Goal: Task Accomplishment & Management: Use online tool/utility

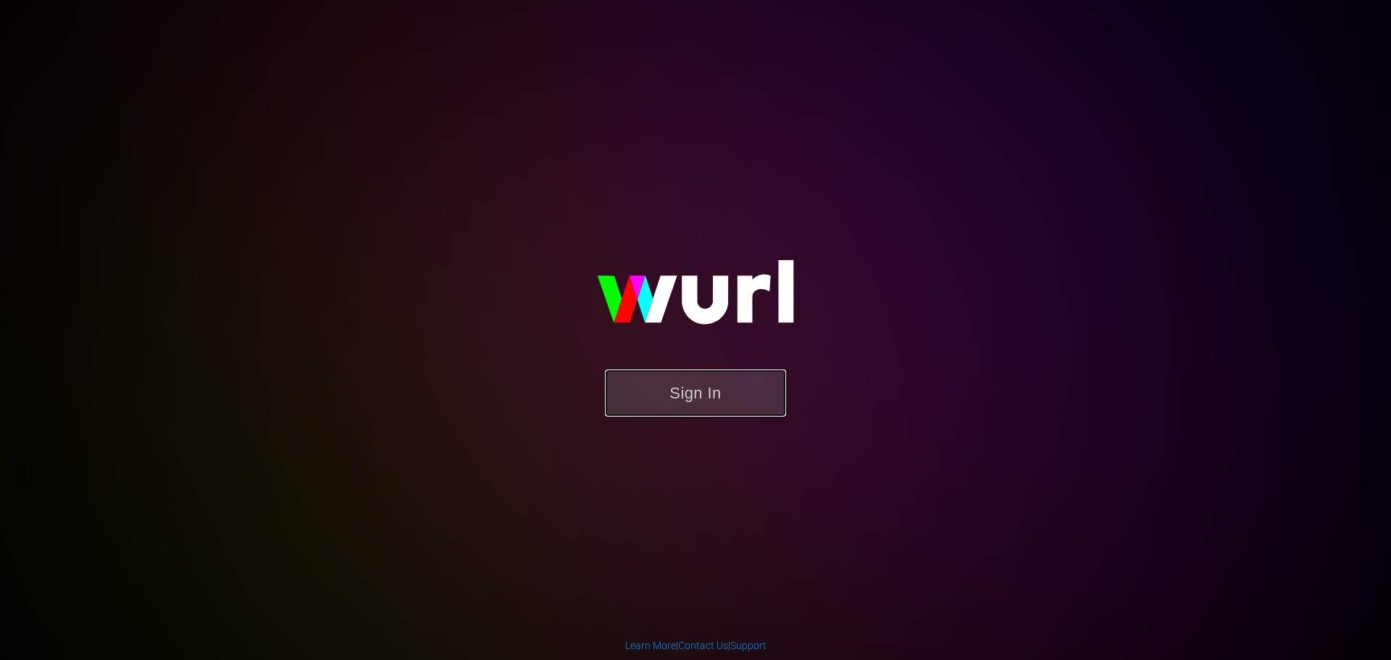
click at [654, 376] on button "Sign In" at bounding box center [695, 393] width 181 height 47
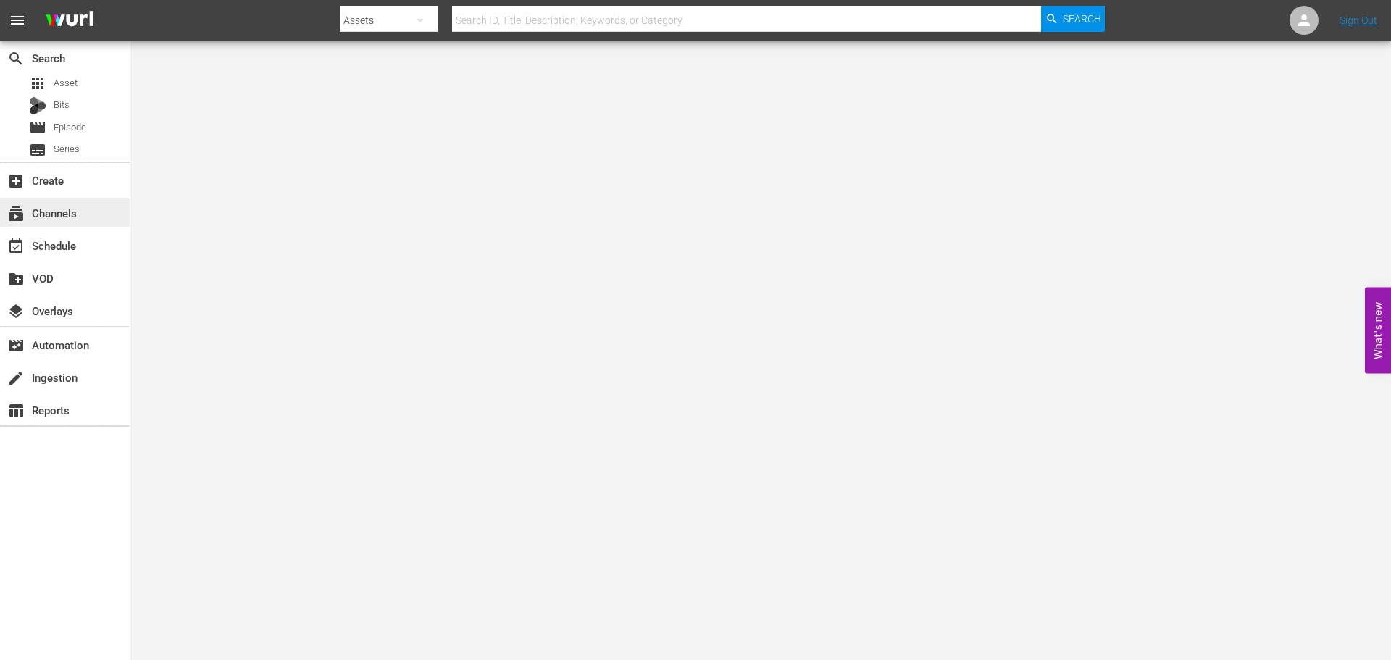
click at [83, 200] on div "subscriptions Channels" at bounding box center [65, 212] width 130 height 29
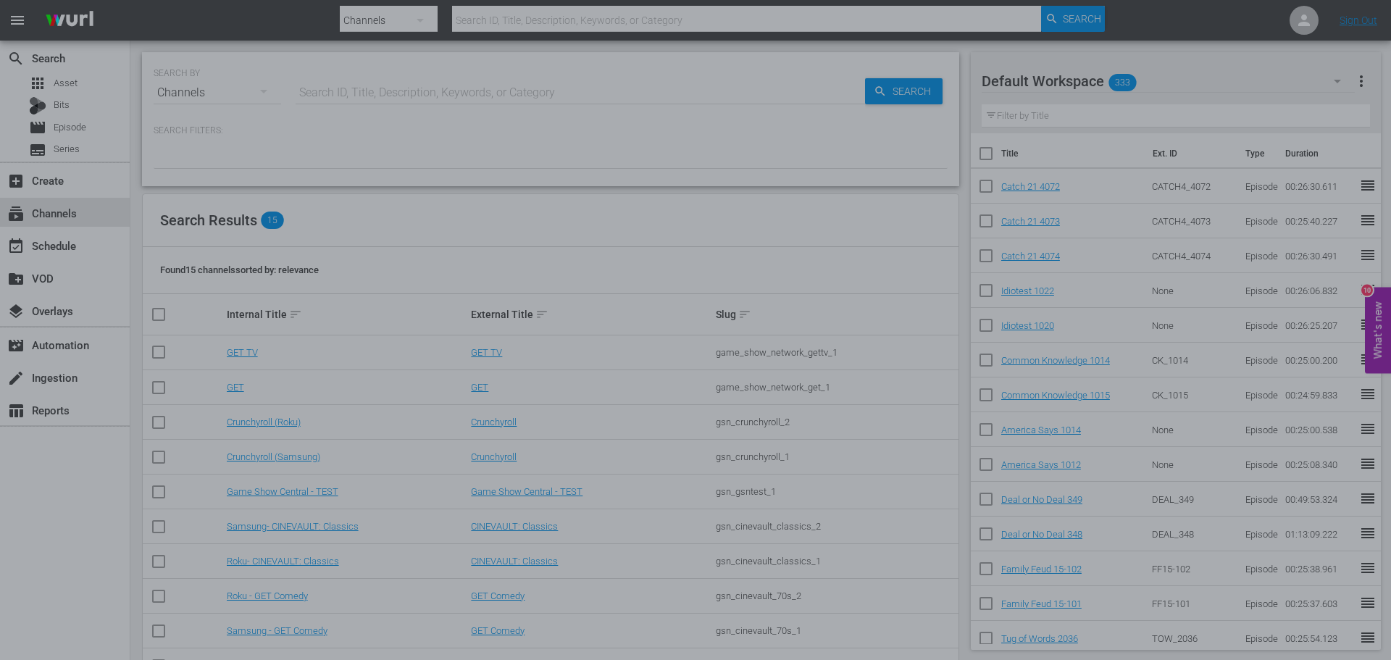
drag, startPoint x: 380, startPoint y: 191, endPoint x: 387, endPoint y: 201, distance: 12.5
click at [380, 191] on div at bounding box center [695, 330] width 1391 height 660
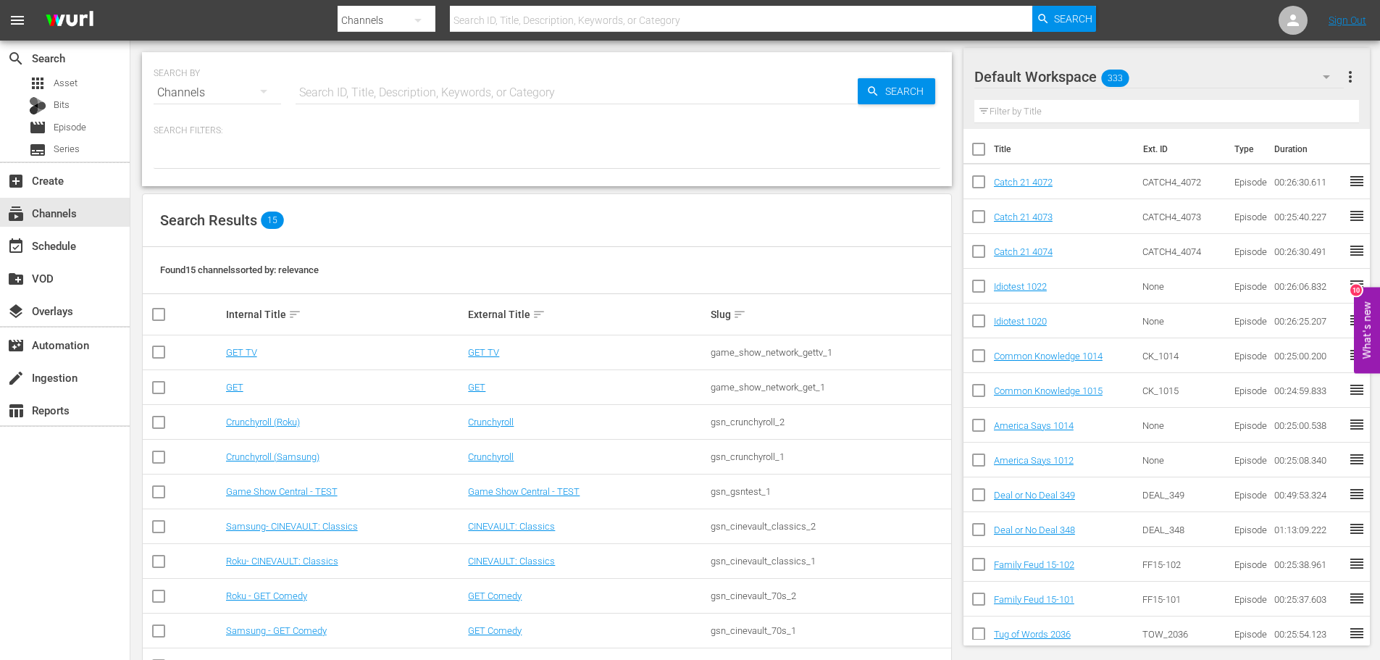
scroll to position [224, 0]
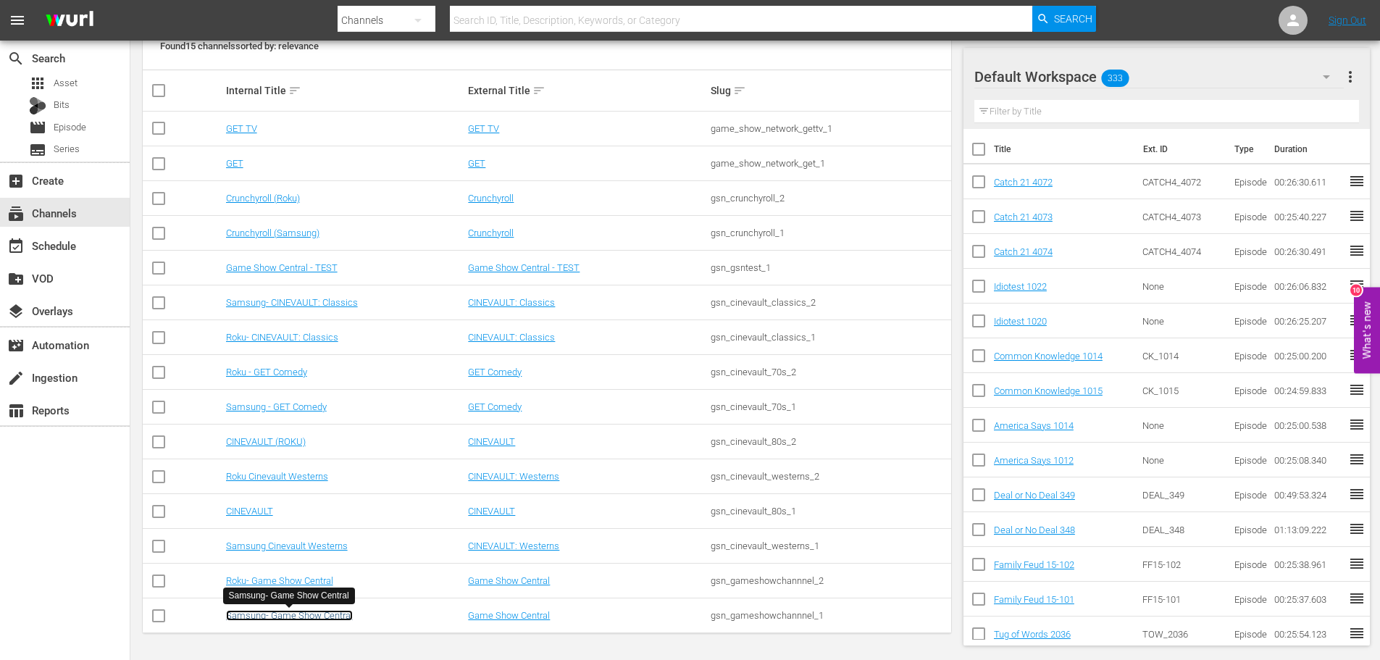
click at [294, 617] on link "Samsung- Game Show Central" at bounding box center [289, 615] width 127 height 11
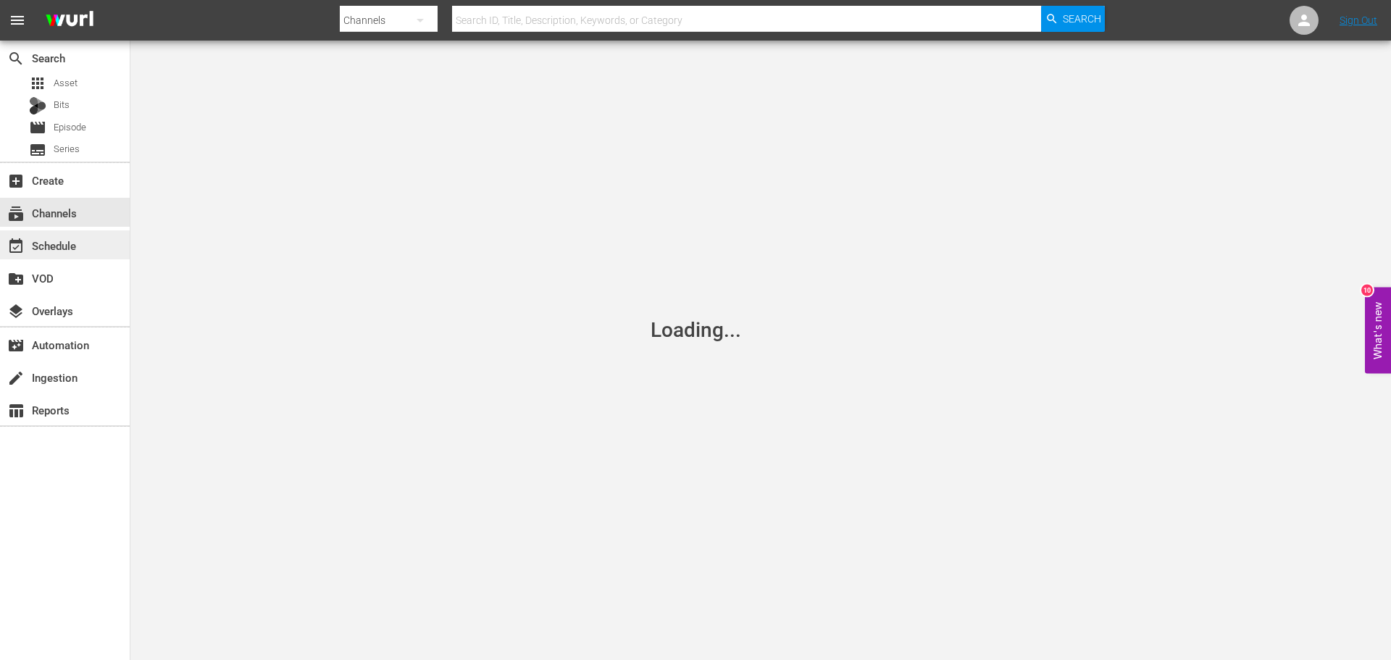
click at [109, 243] on div "event_available Schedule" at bounding box center [65, 244] width 130 height 29
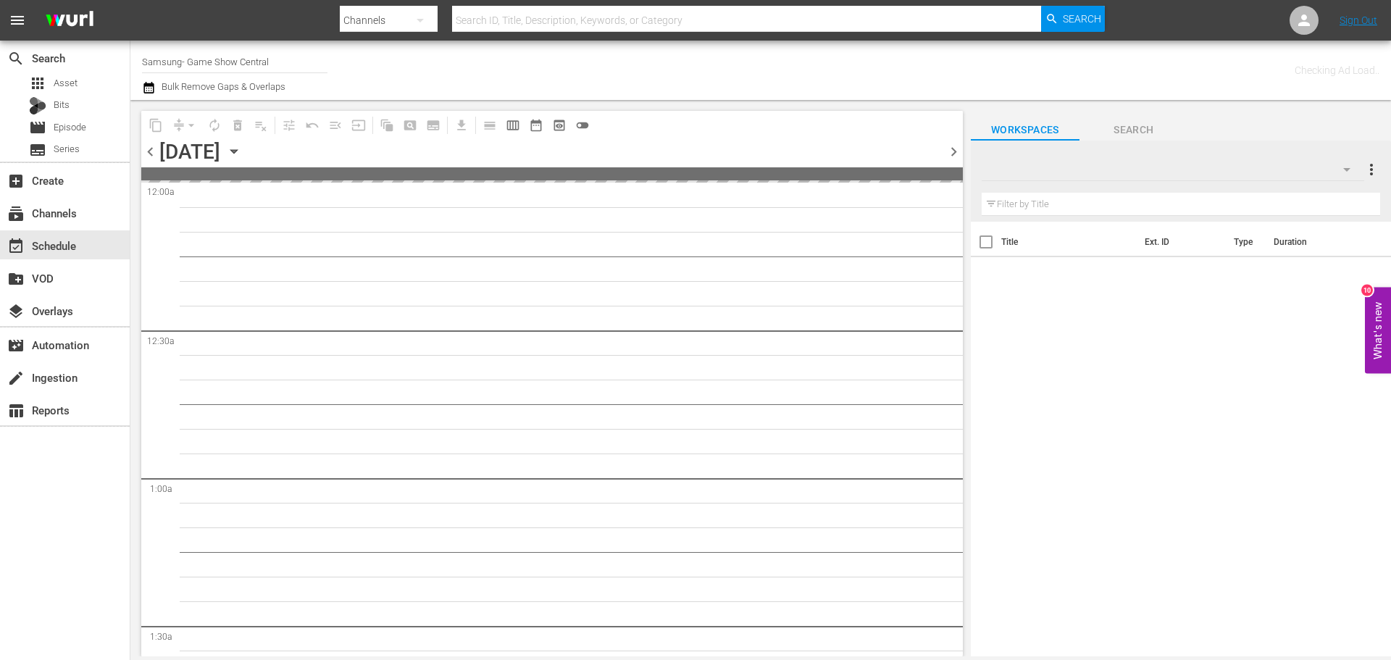
drag, startPoint x: 372, startPoint y: 146, endPoint x: 366, endPoint y: 152, distance: 8.7
click at [366, 152] on div "chevron_left Friday, October 10th October 10th chevron_right" at bounding box center [552, 153] width 822 height 28
click at [246, 154] on div "Friday, October 10th October 10th" at bounding box center [202, 152] width 86 height 24
click at [242, 154] on icon "button" at bounding box center [234, 151] width 16 height 16
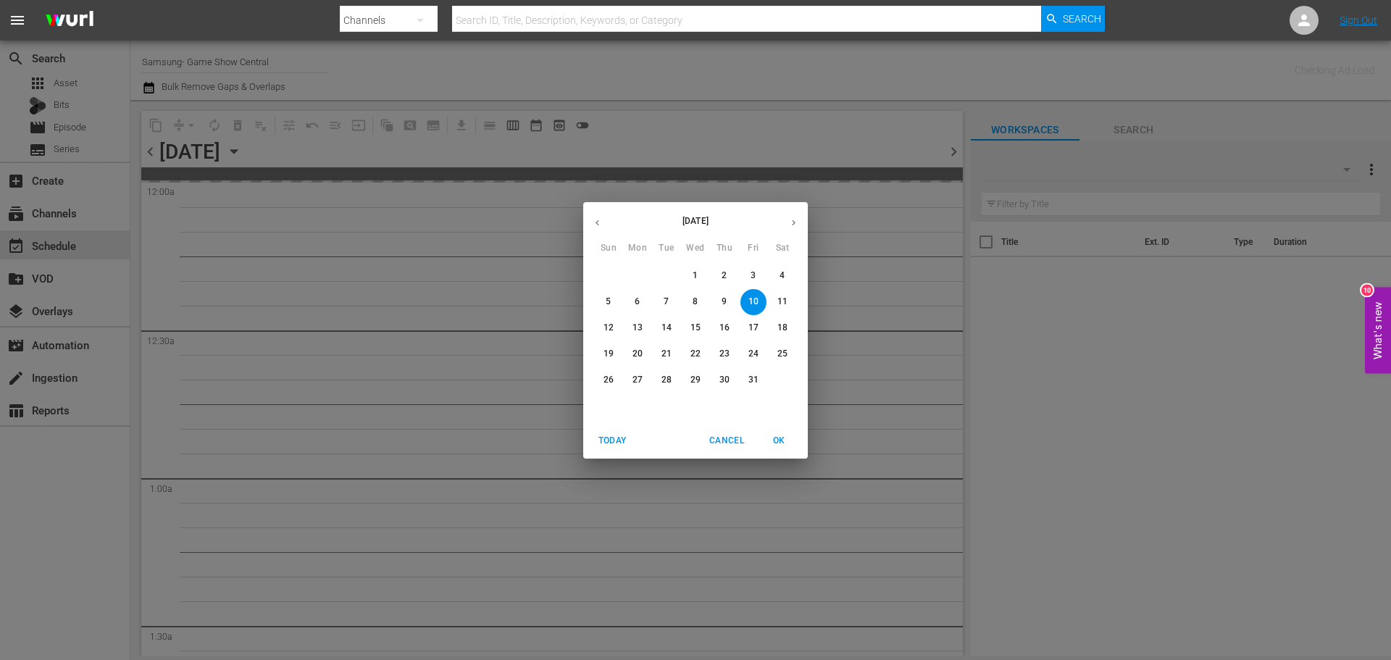
click at [665, 311] on button "7" at bounding box center [667, 302] width 26 height 26
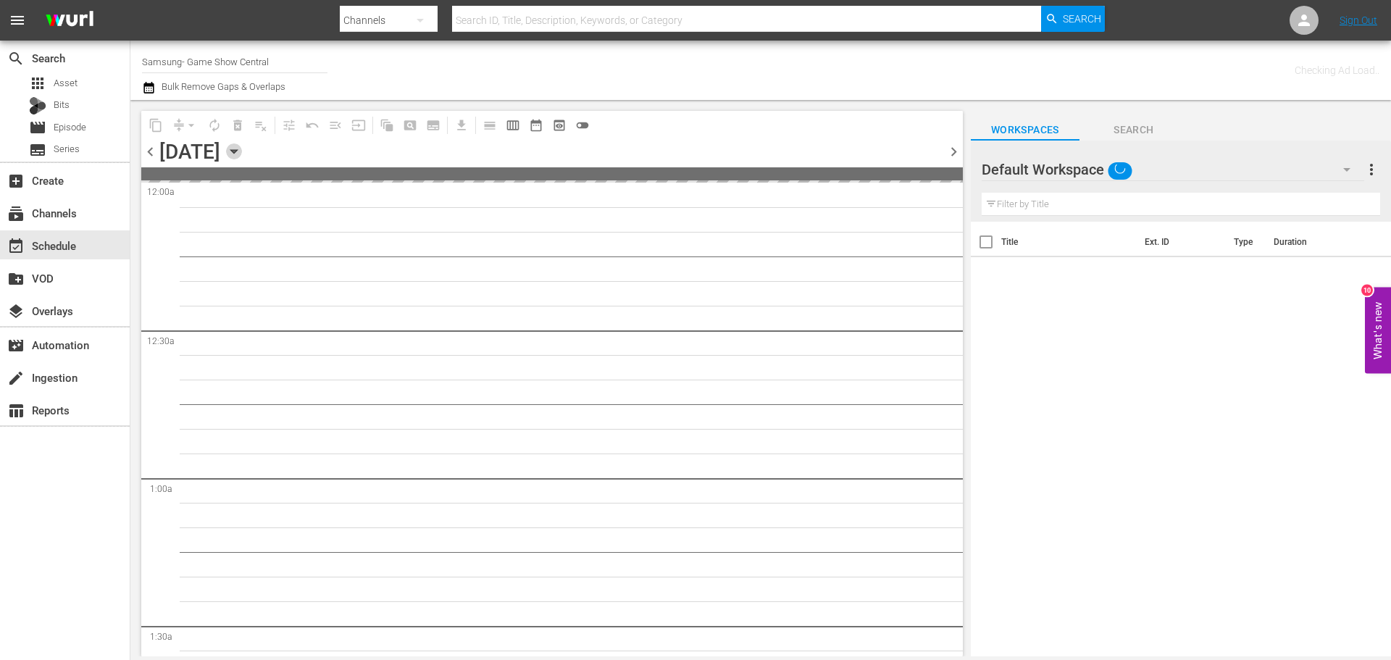
click at [242, 149] on icon "button" at bounding box center [234, 151] width 16 height 16
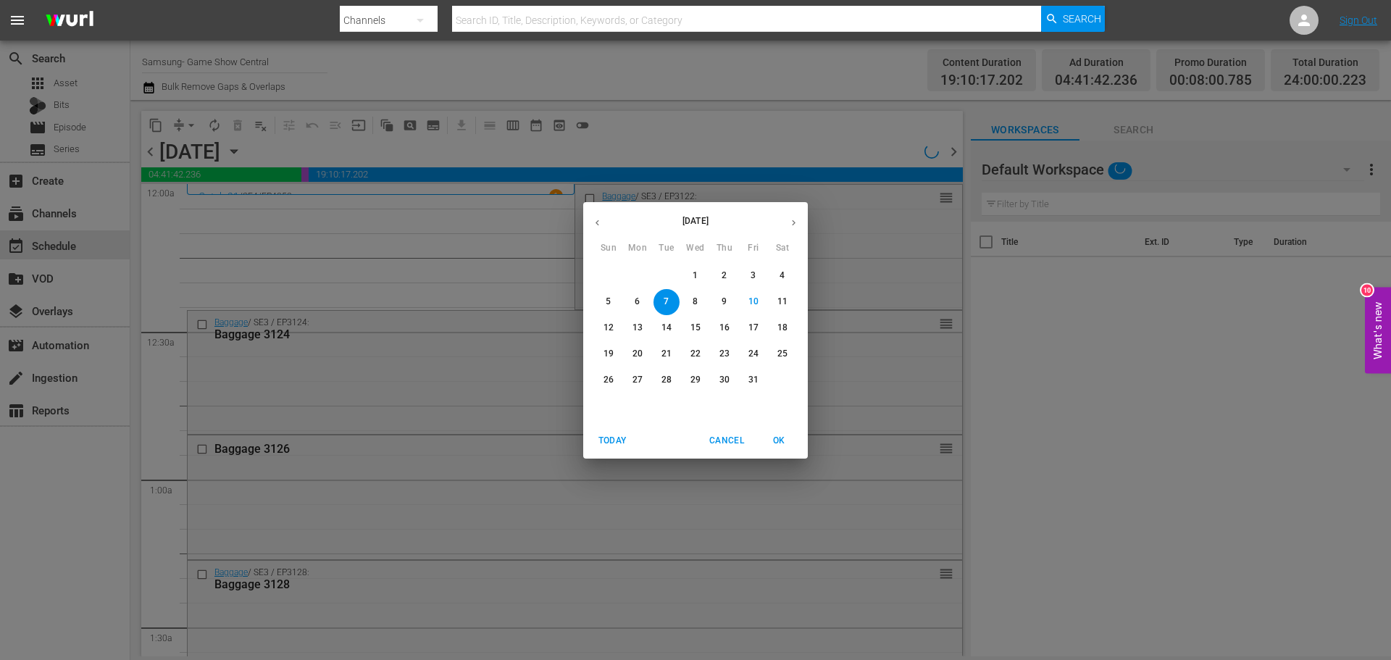
click at [668, 326] on p "14" at bounding box center [667, 328] width 10 height 12
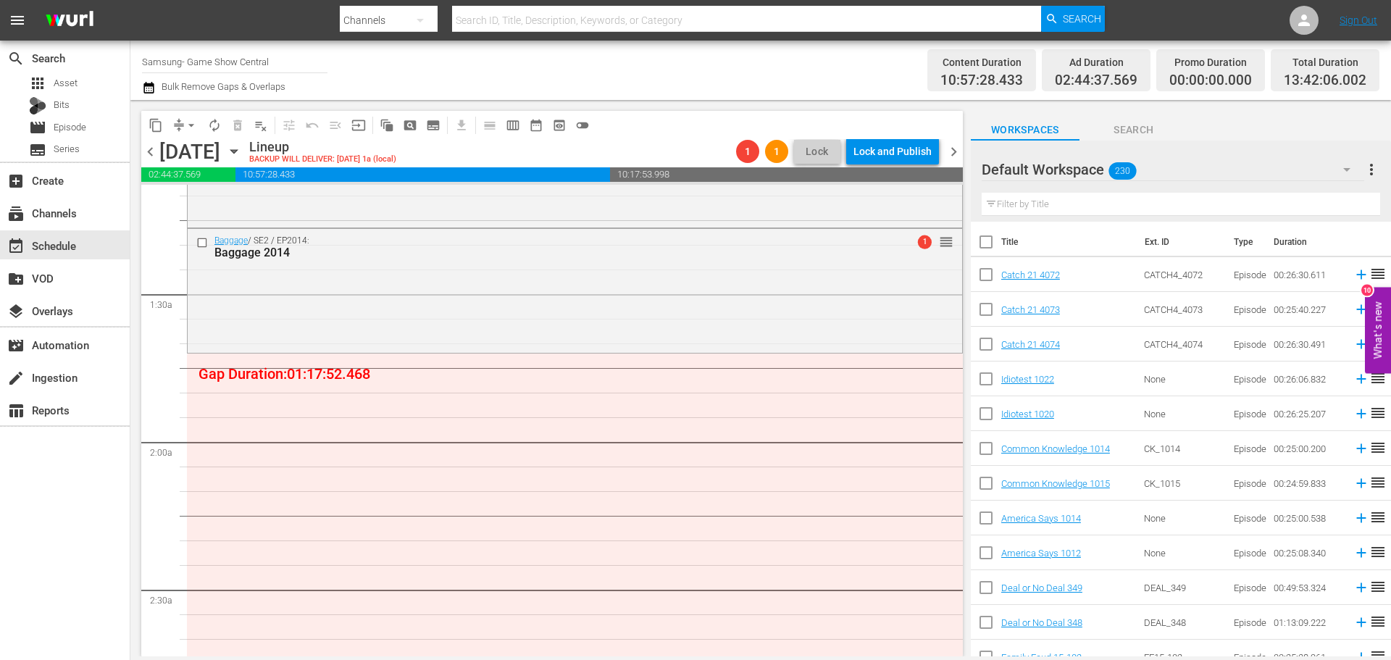
scroll to position [580, 0]
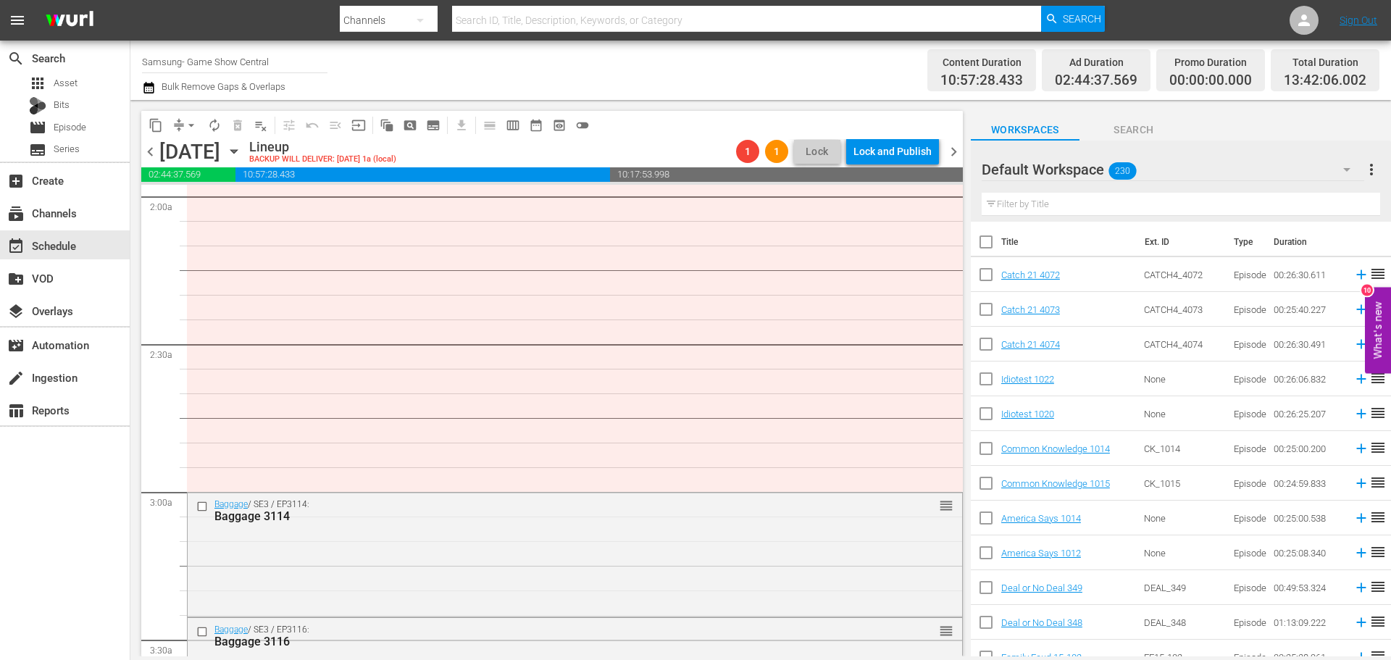
drag, startPoint x: 951, startPoint y: 249, endPoint x: 954, endPoint y: 231, distance: 17.8
click at [954, 231] on div "S N A P S N A P S N A P S N A P S N A P S N A P S N A P S N A P S N A P S N A P…" at bounding box center [552, 421] width 822 height 472
click at [965, 248] on div "content_copy compress arrow_drop_down autorenew_outlined delete_forever_outline…" at bounding box center [548, 378] width 836 height 557
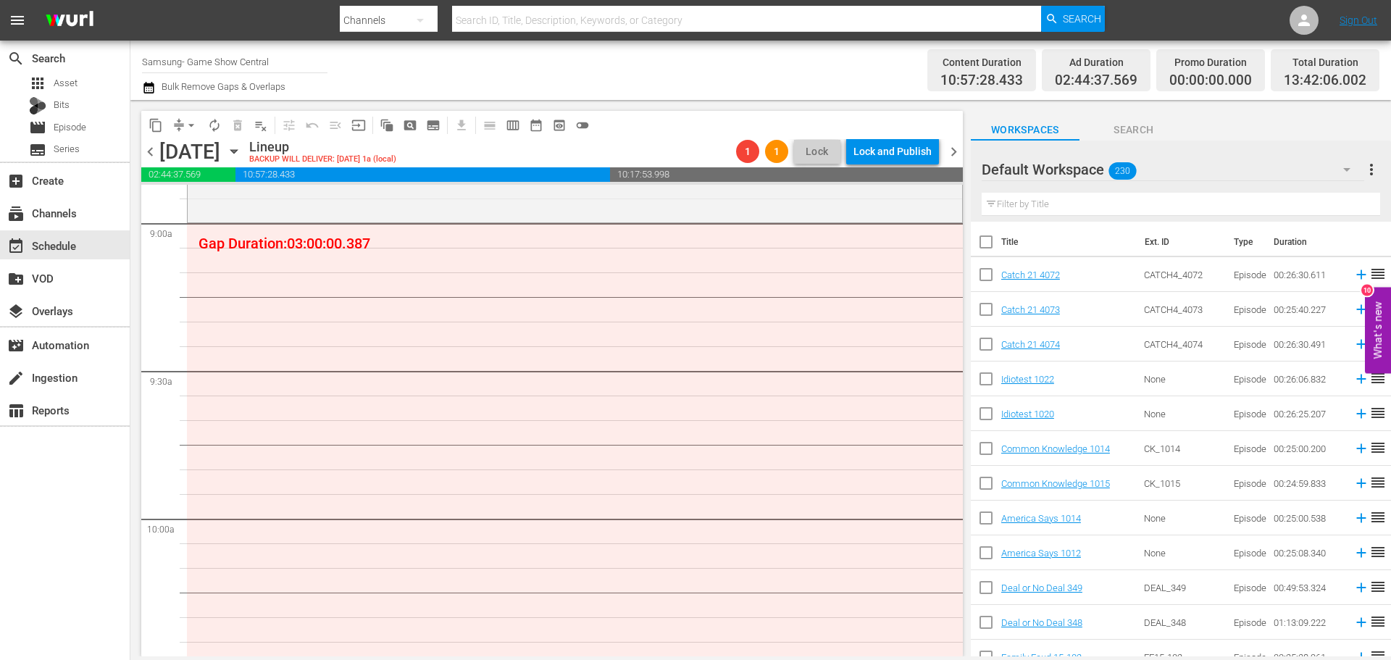
scroll to position [362, 0]
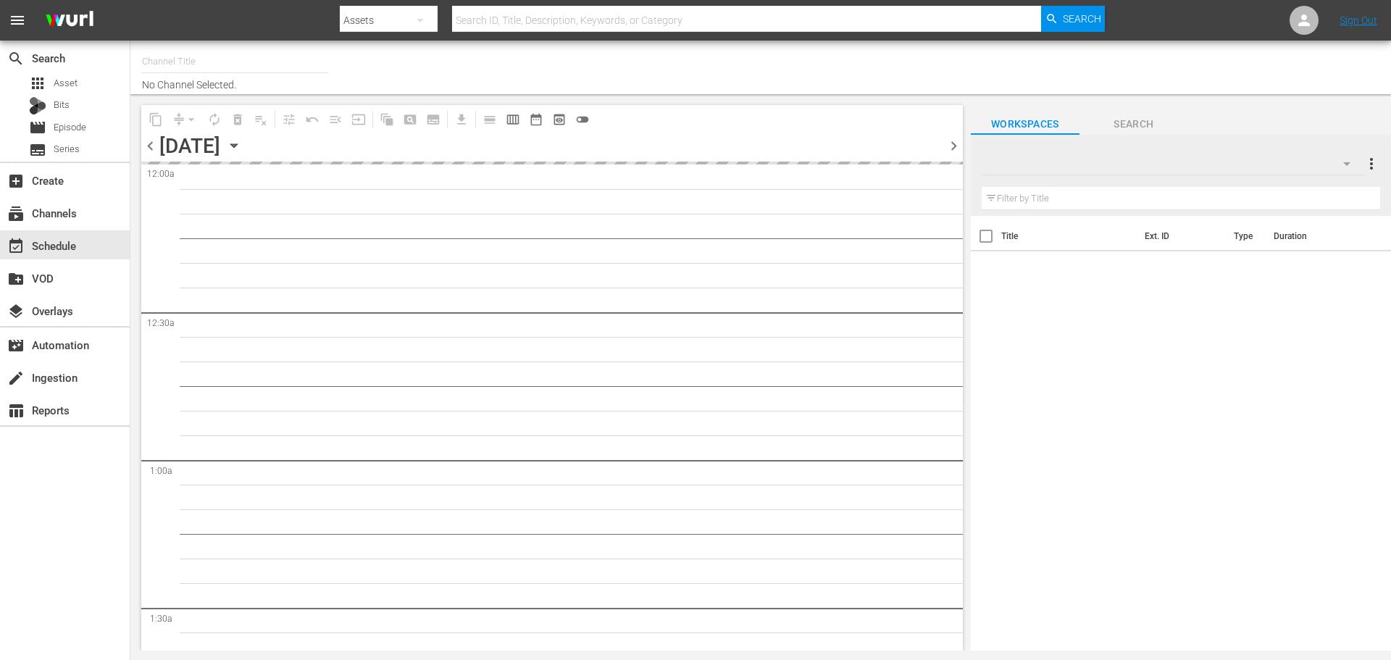
type input "Samsung- Game Show Central (416)"
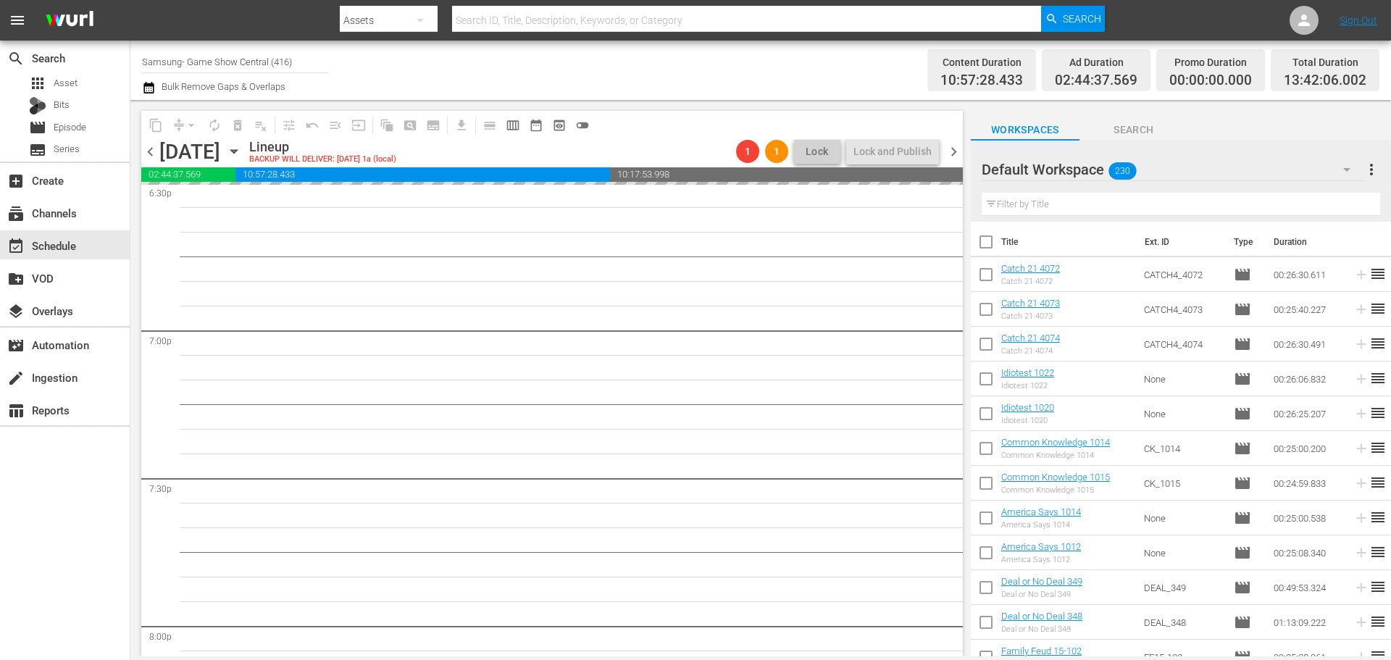
scroll to position [5037, 0]
